Goal: Task Accomplishment & Management: Manage account settings

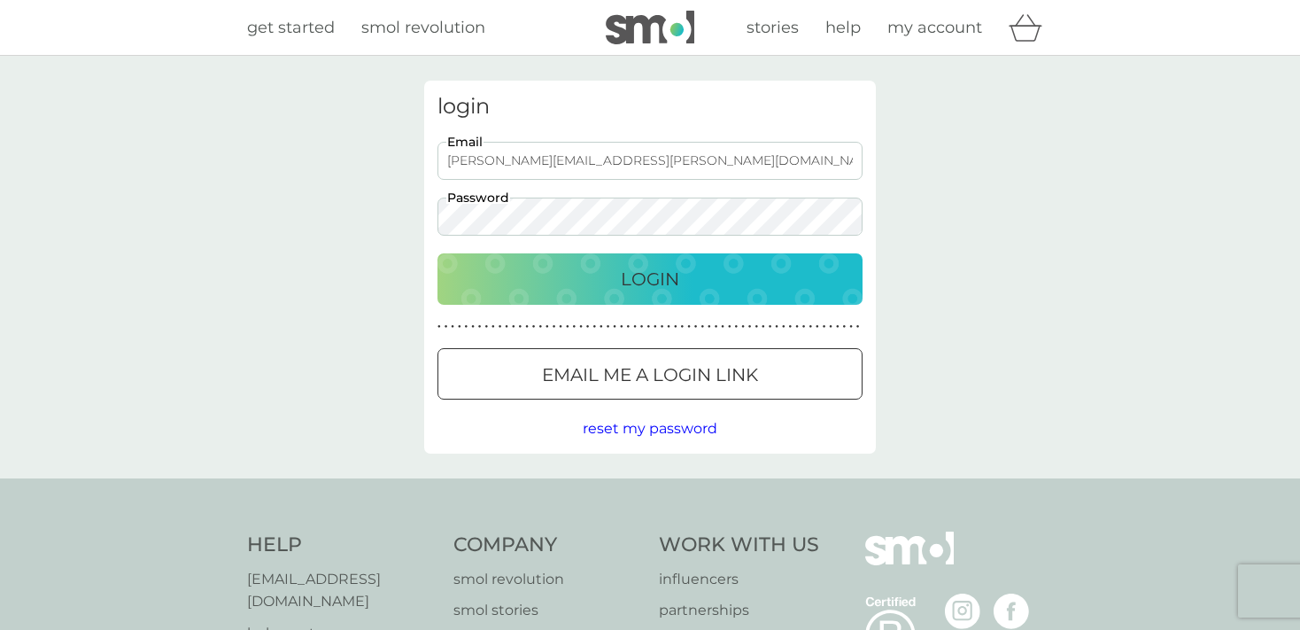
click at [656, 264] on button "Login" at bounding box center [650, 278] width 425 height 51
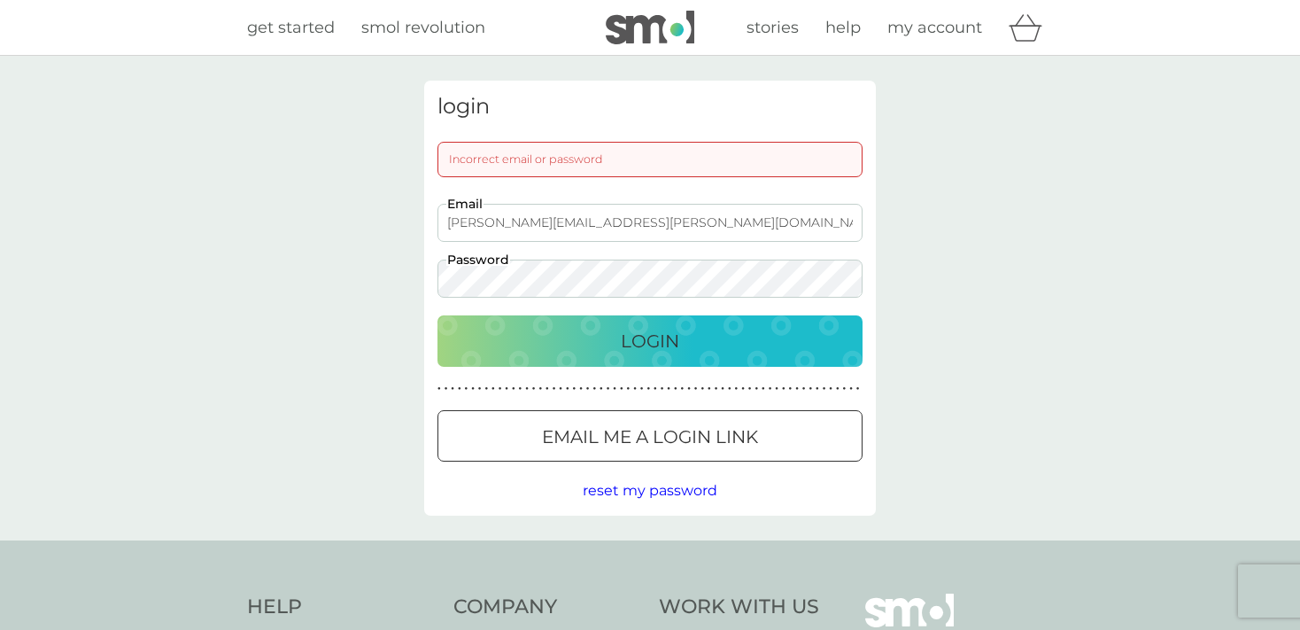
click at [643, 336] on p "Login" at bounding box center [650, 341] width 58 height 28
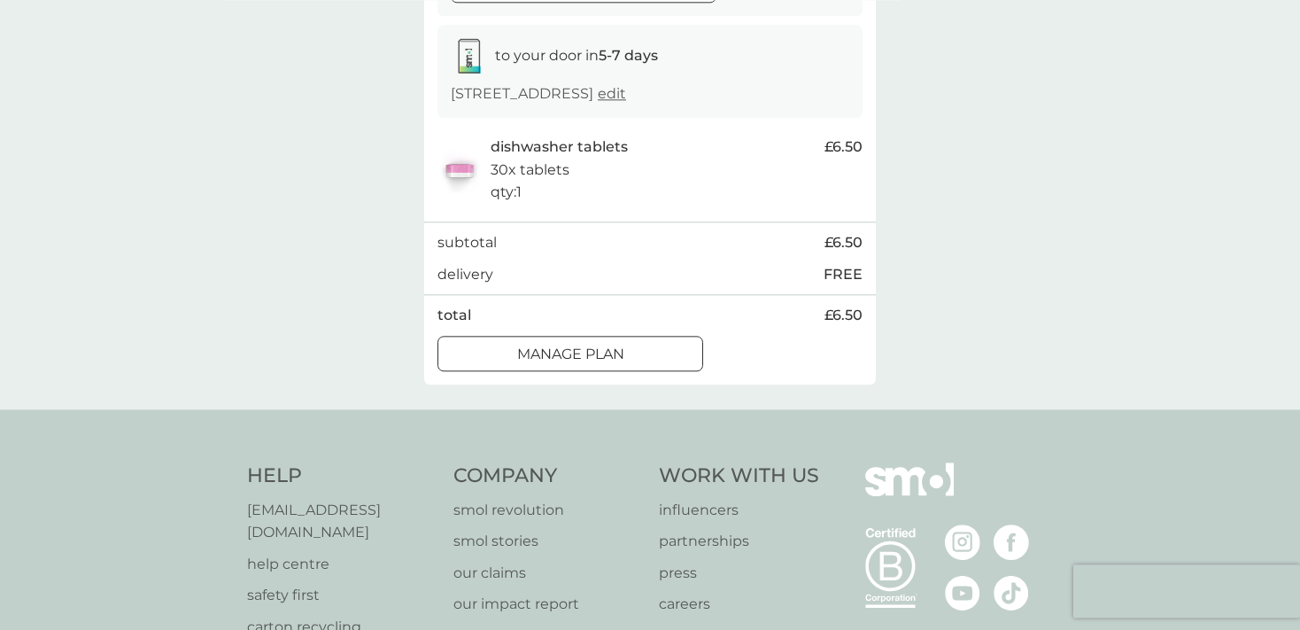
scroll to position [280, 0]
click at [601, 361] on div at bounding box center [571, 352] width 64 height 19
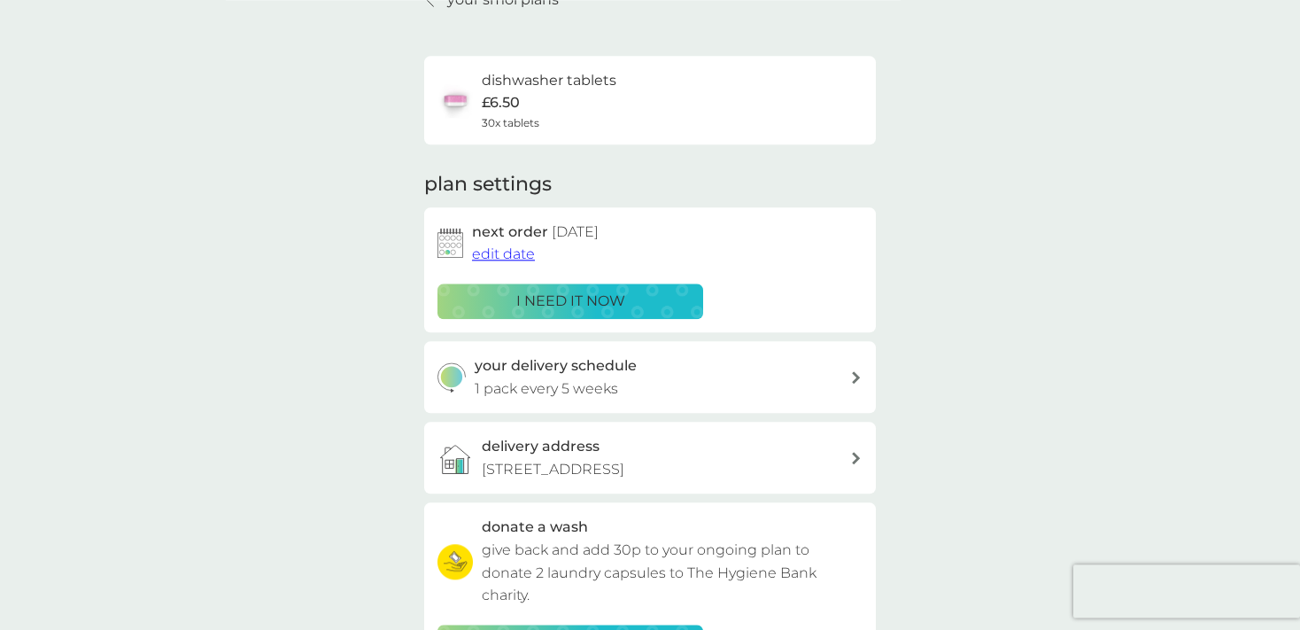
scroll to position [93, 0]
click at [516, 252] on span "edit date" at bounding box center [503, 252] width 63 height 17
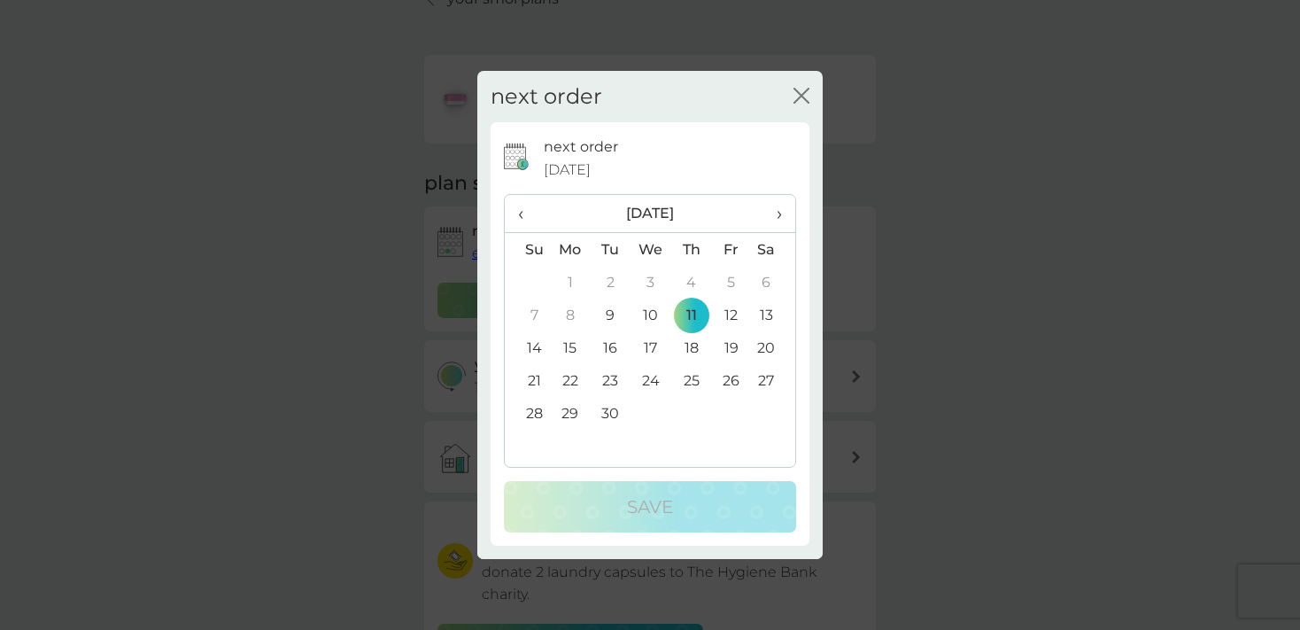
click at [694, 380] on td "25" at bounding box center [691, 380] width 40 height 33
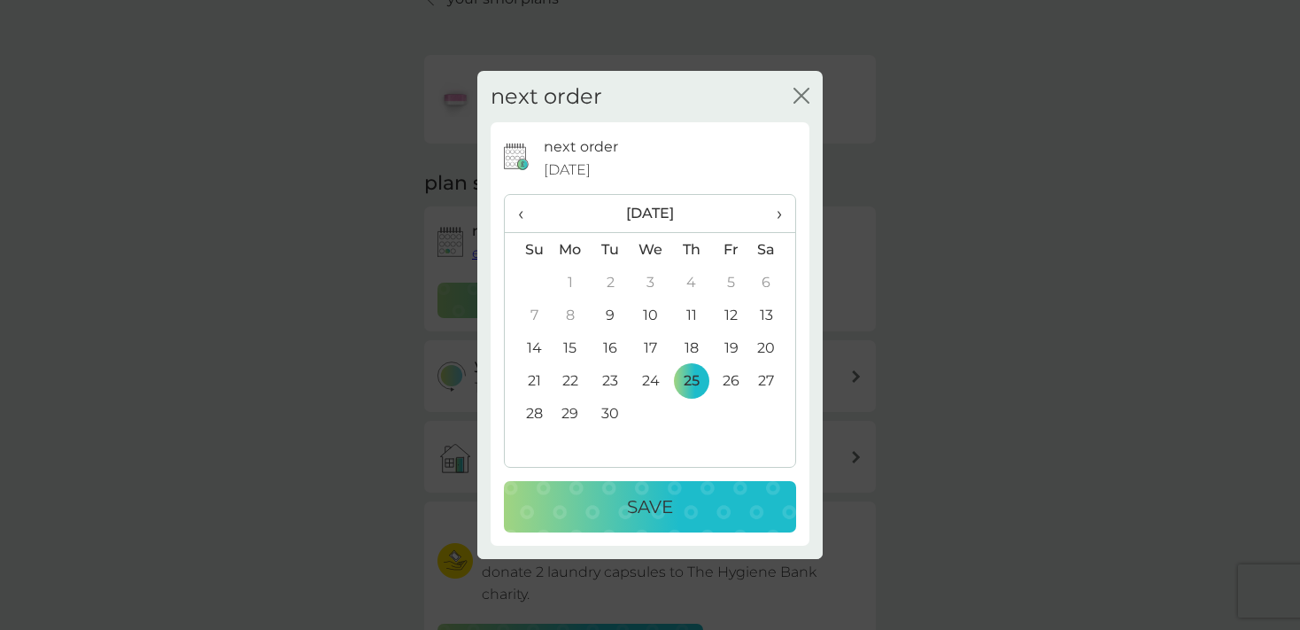
click at [643, 500] on p "Save" at bounding box center [650, 506] width 46 height 28
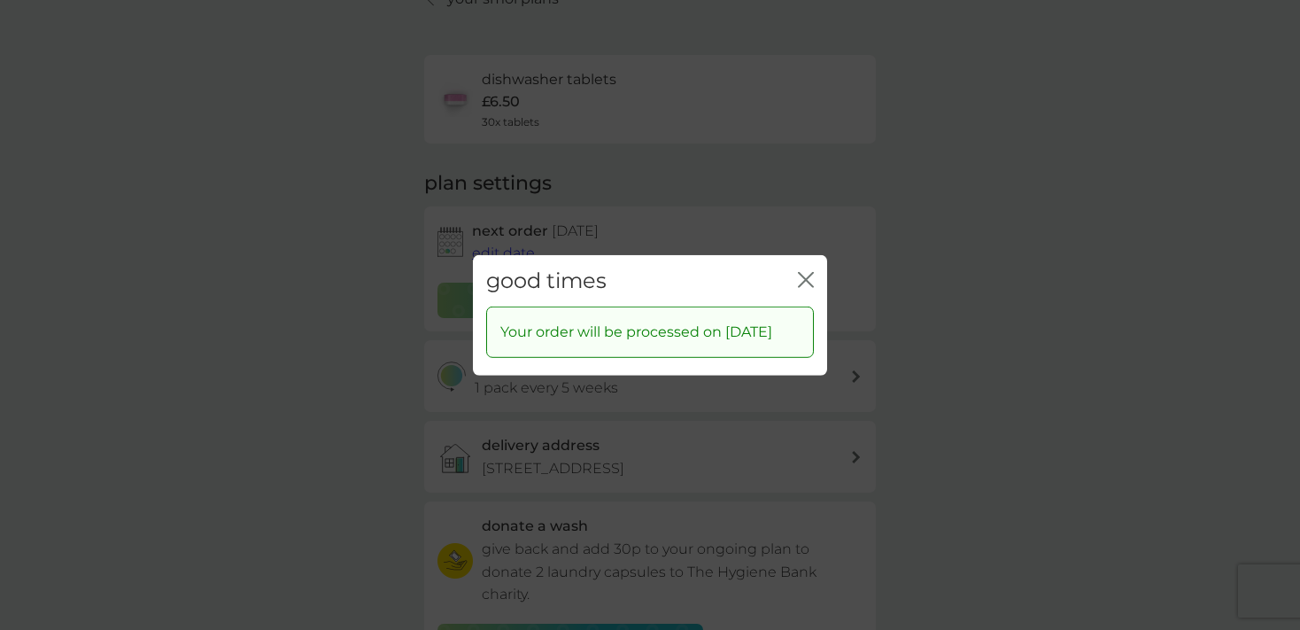
click at [805, 272] on icon "close" at bounding box center [802, 279] width 7 height 14
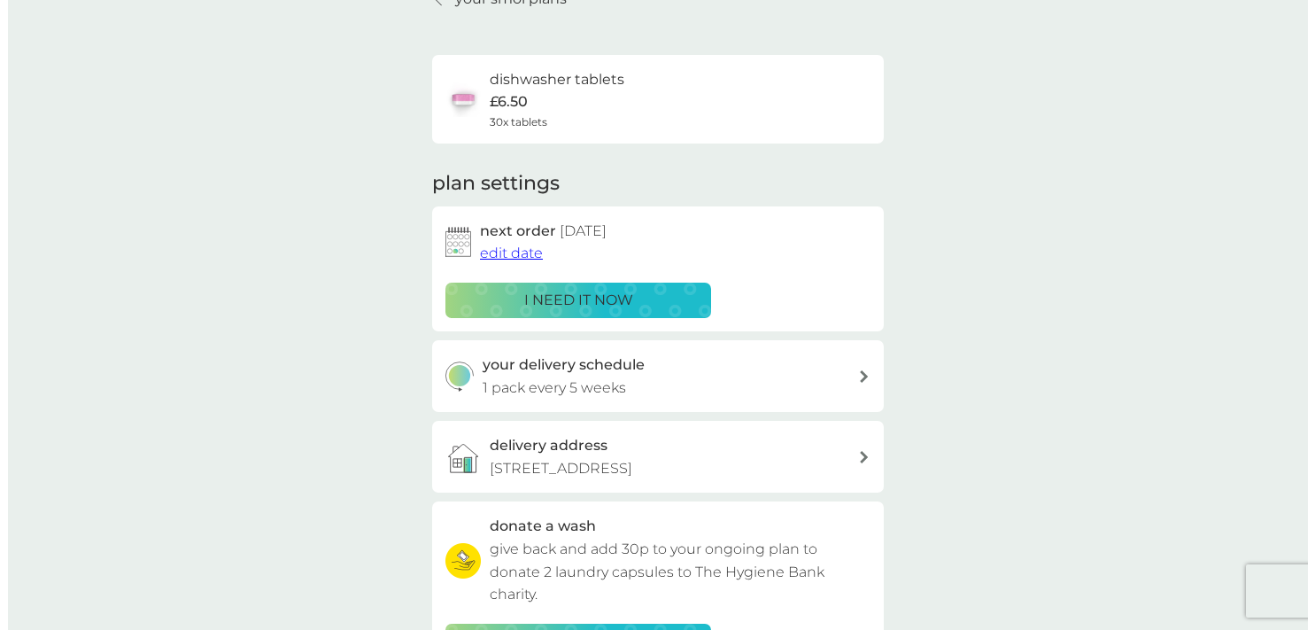
scroll to position [0, 0]
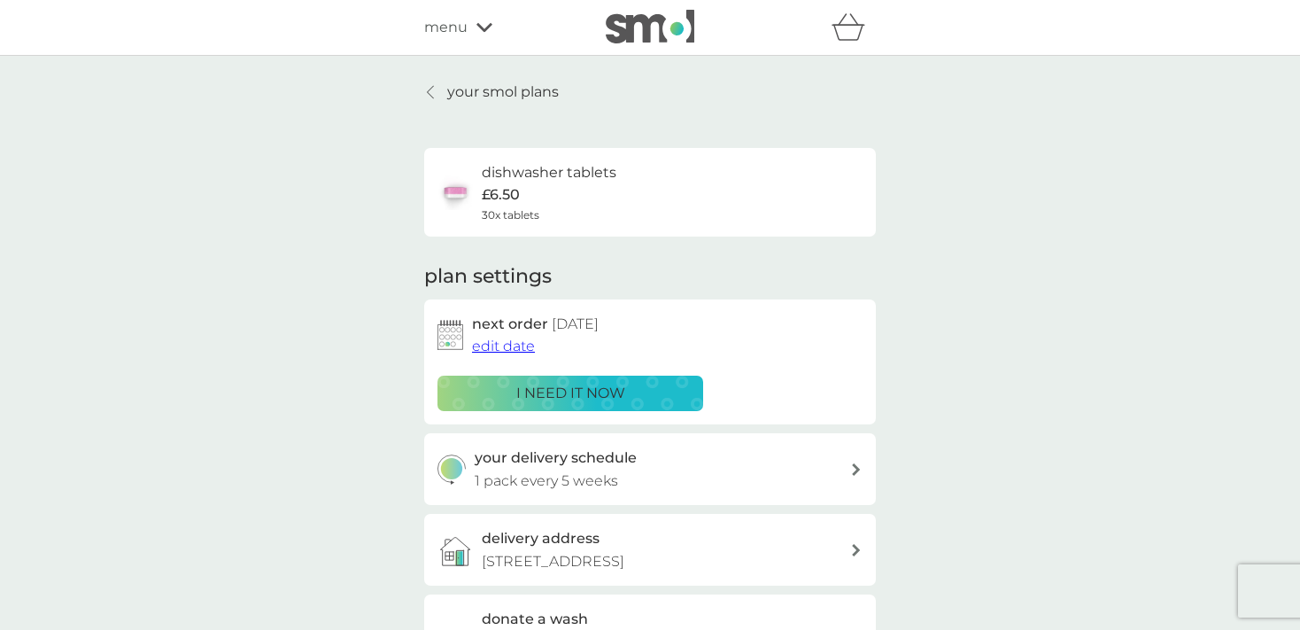
click at [466, 25] on span "menu" at bounding box center [445, 27] width 43 height 23
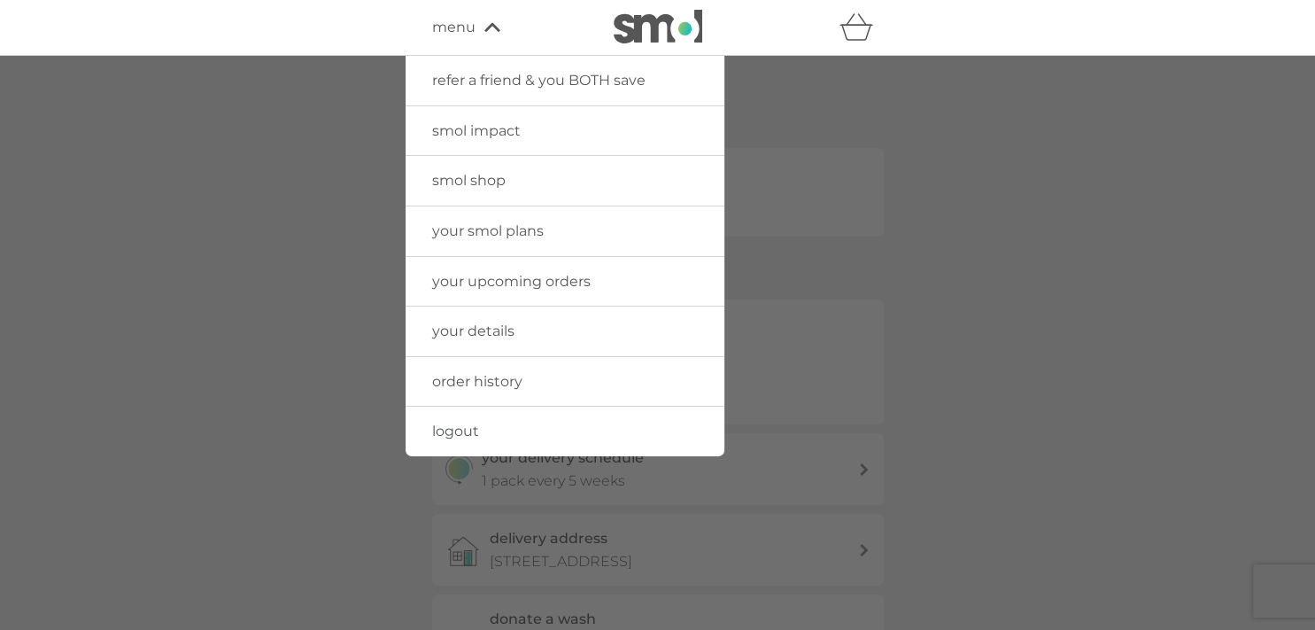
click at [466, 427] on span "logout" at bounding box center [455, 431] width 47 height 17
